Goal: Register for event/course

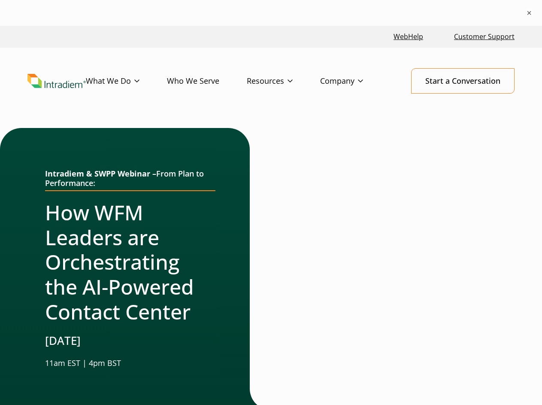
click at [271, 215] on div at bounding box center [260, 269] width 21 height 282
click at [529, 13] on button "×" at bounding box center [529, 13] width 9 height 9
